Goal: Book appointment/travel/reservation

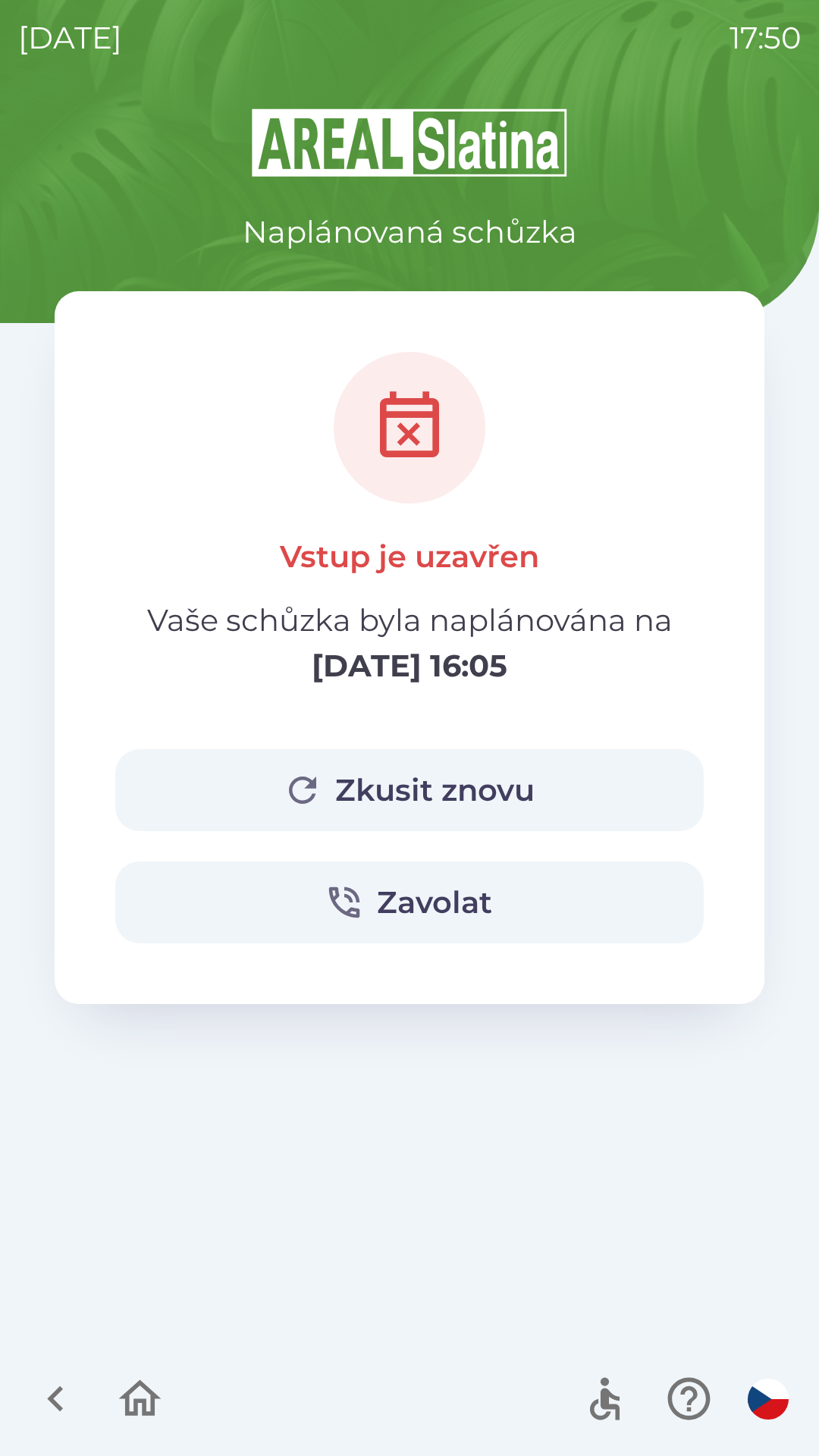
click at [55, 1382] on icon "button" at bounding box center [55, 1399] width 51 height 51
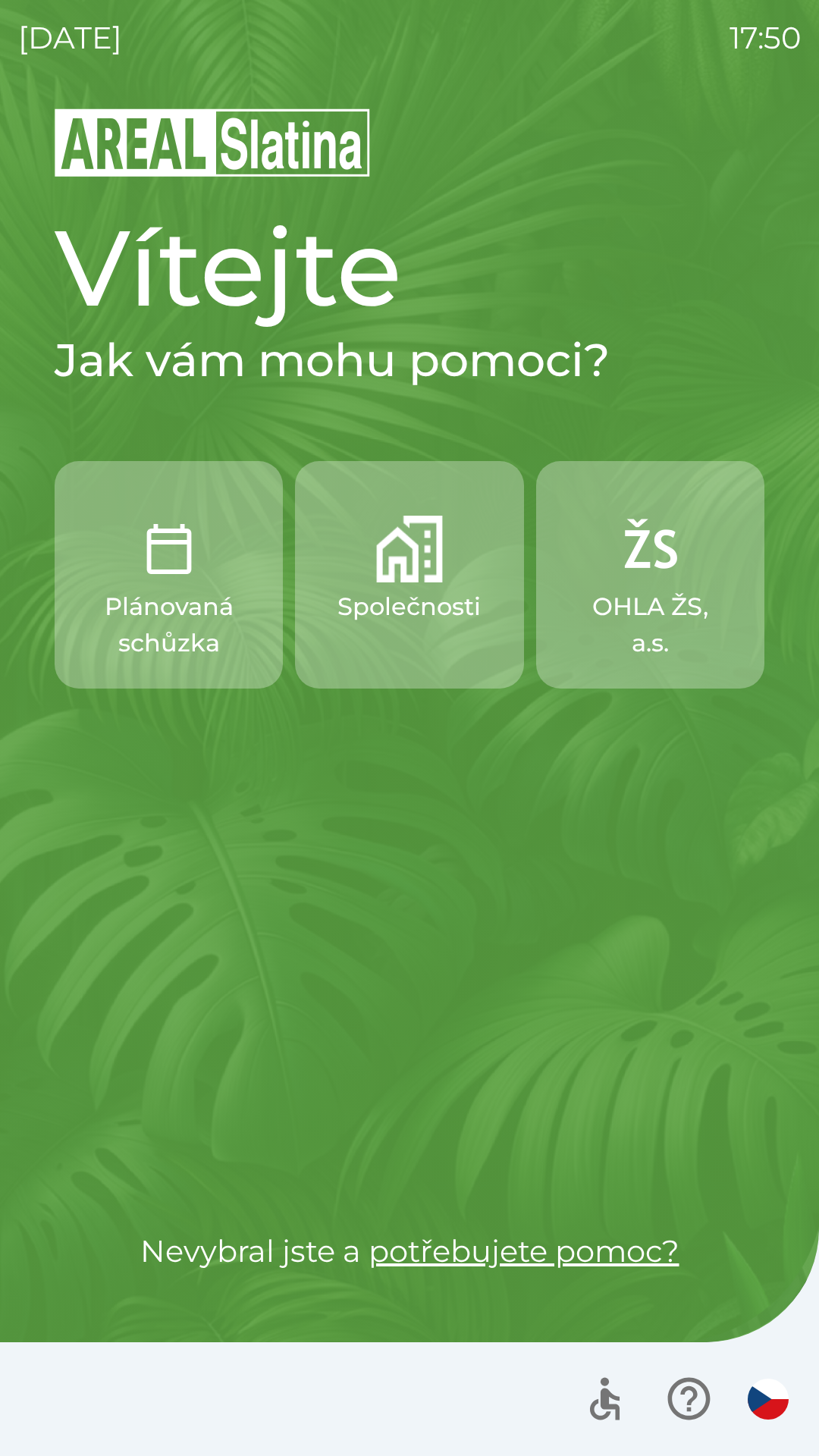
click at [397, 605] on p "Společnosti" at bounding box center [410, 606] width 144 height 37
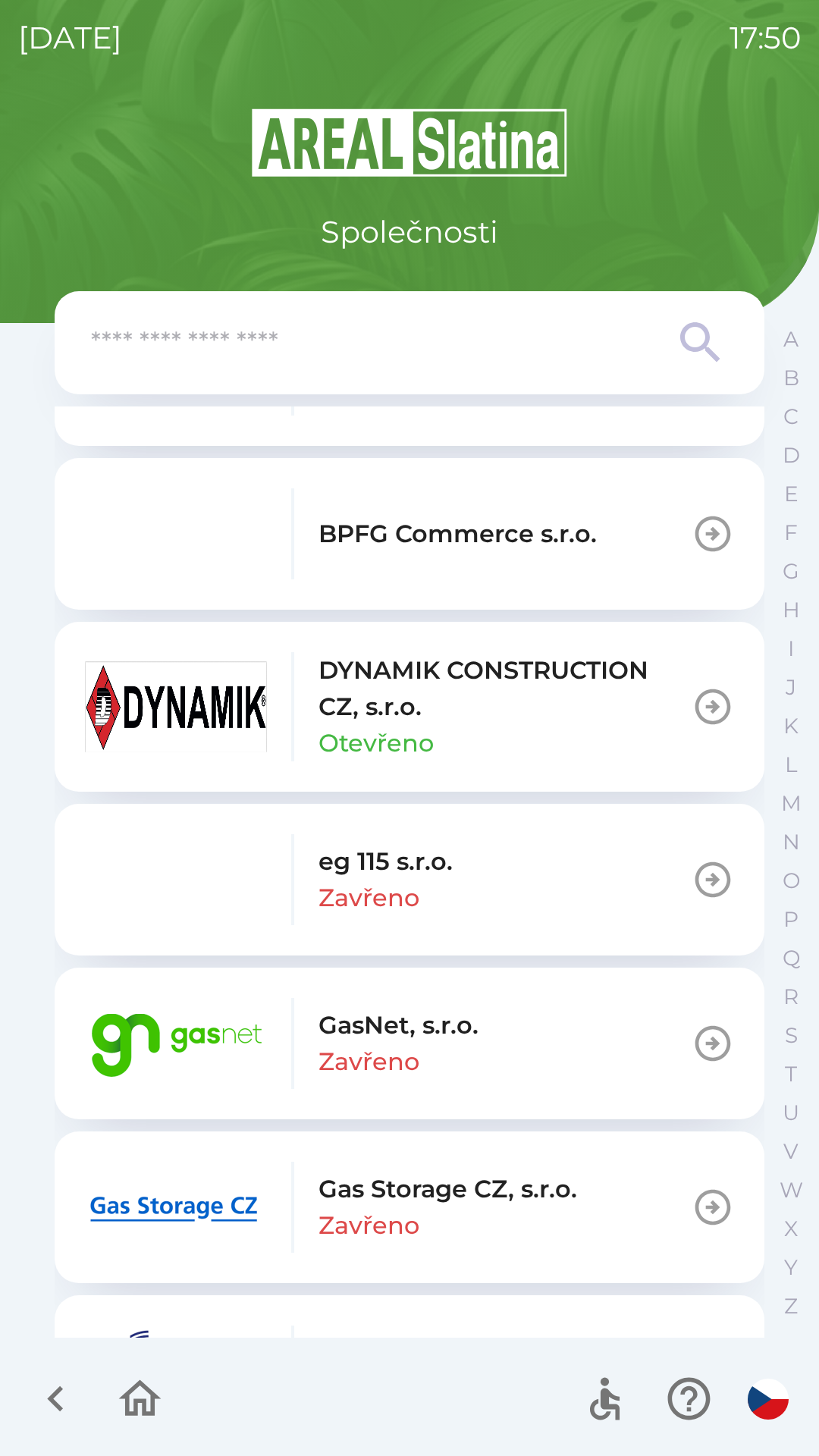
scroll to position [1387, 0]
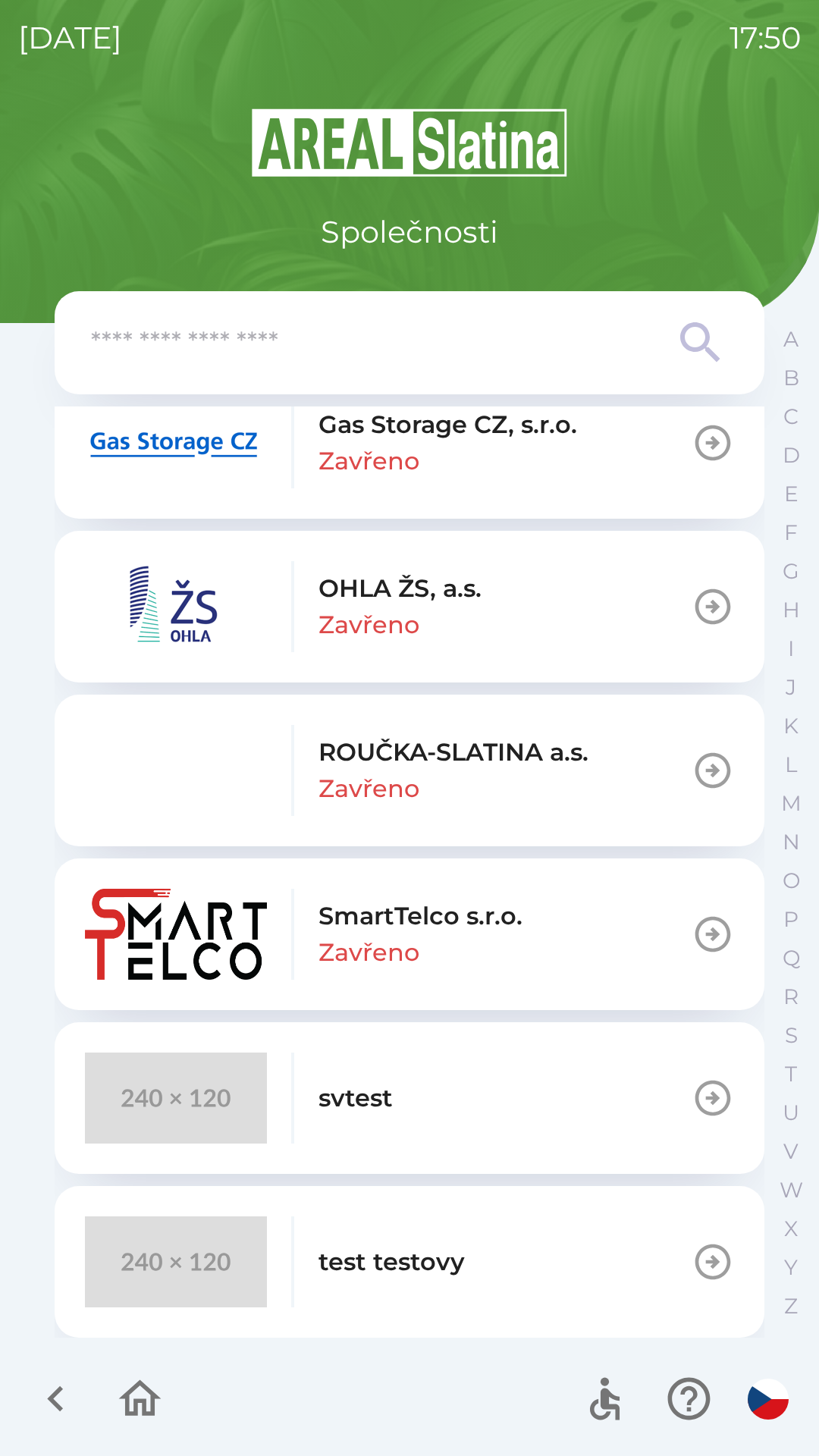
click at [569, 1099] on button "svtest" at bounding box center [410, 1099] width 710 height 152
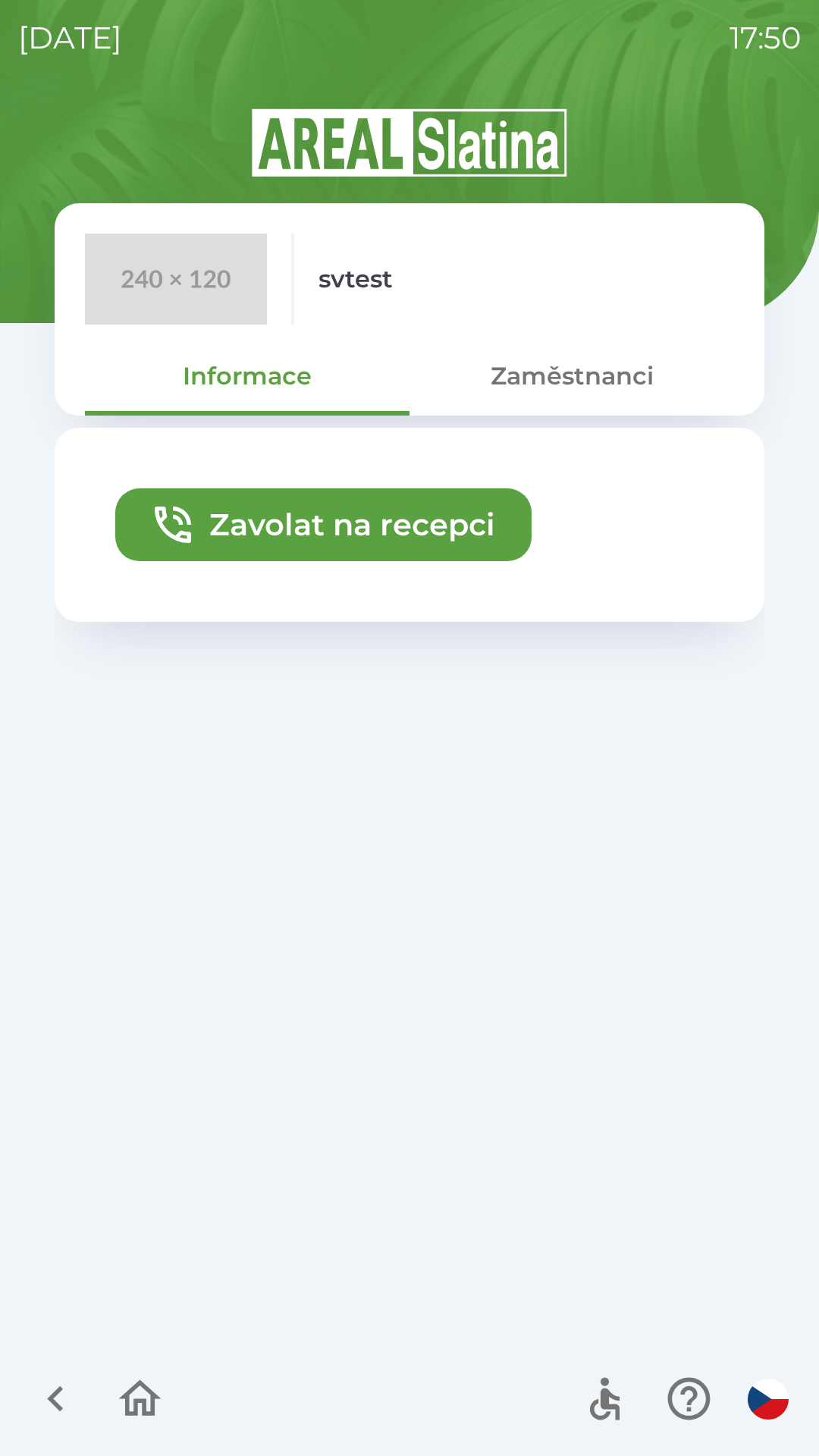
click at [447, 536] on button "Zavolat na recepci" at bounding box center [323, 524] width 416 height 73
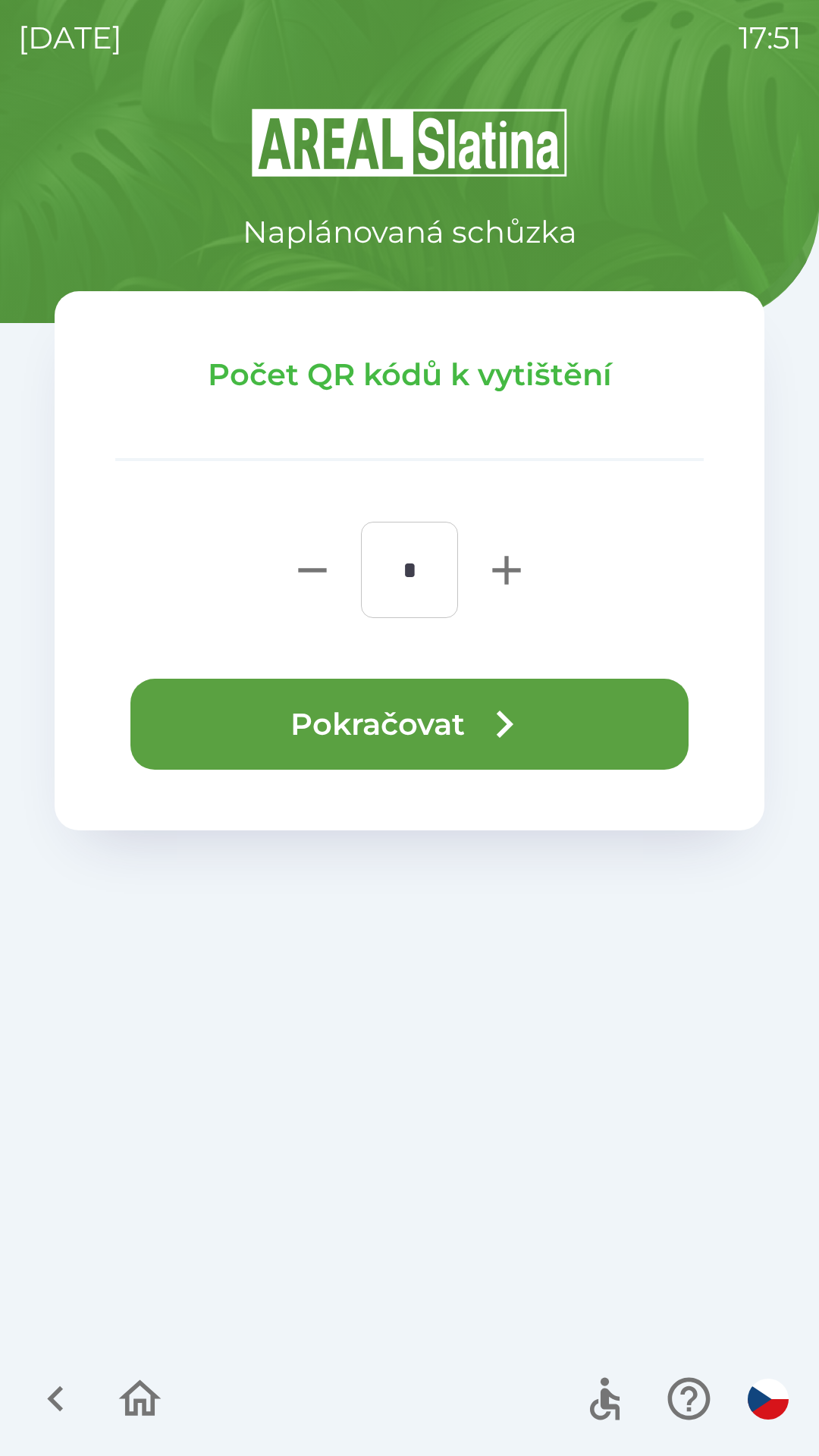
click at [521, 739] on icon "button" at bounding box center [504, 724] width 55 height 55
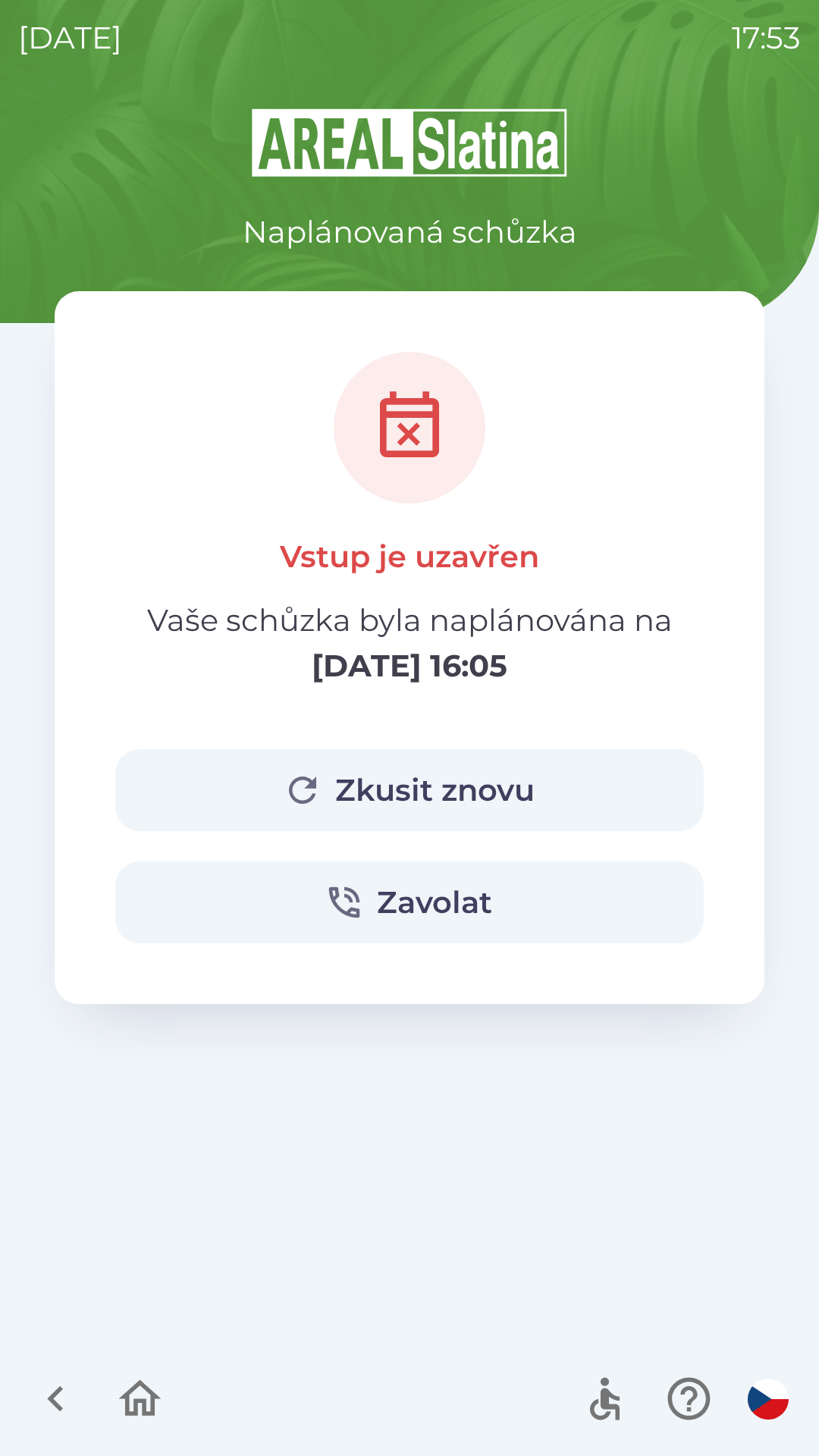
click at [153, 1409] on icon "button" at bounding box center [140, 1398] width 42 height 37
